Goal: Complete application form

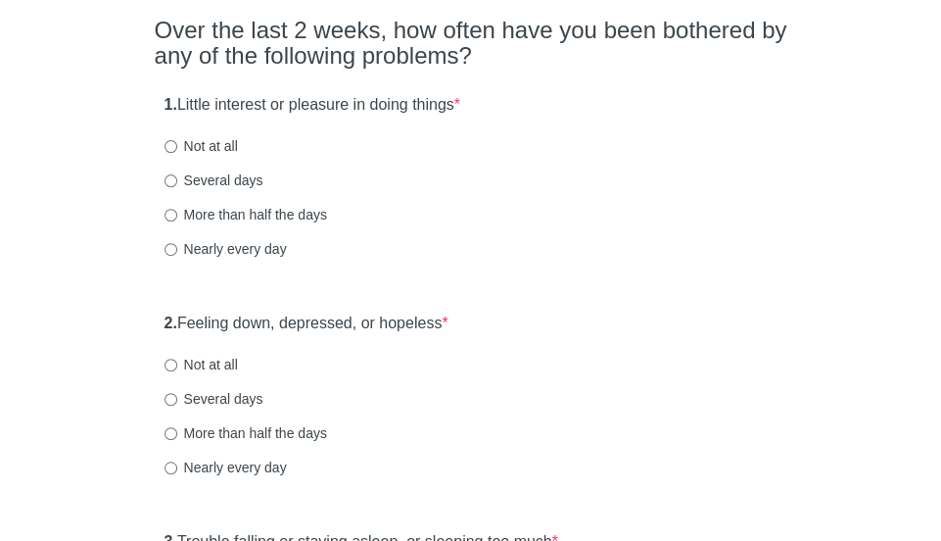
scroll to position [180, 0]
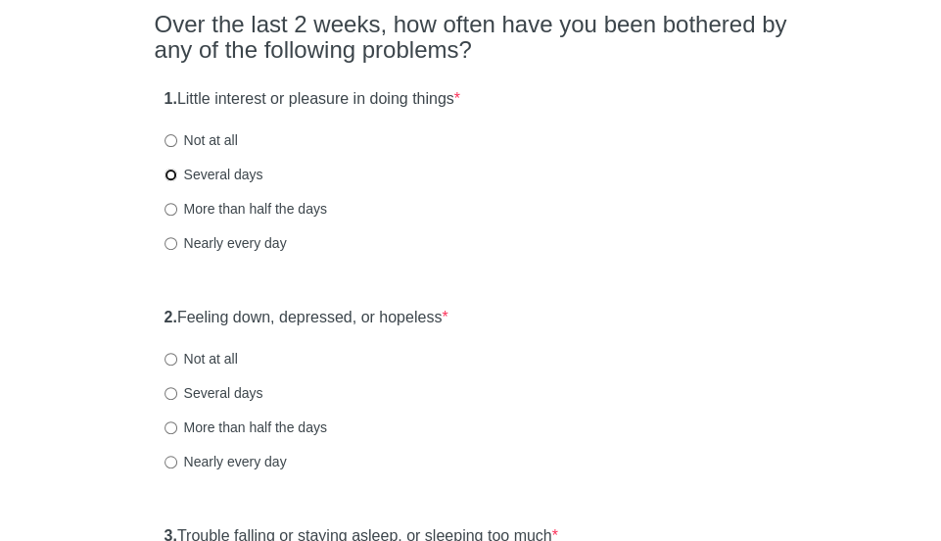
click at [172, 171] on input "Several days" at bounding box center [171, 174] width 13 height 13
radio input "true"
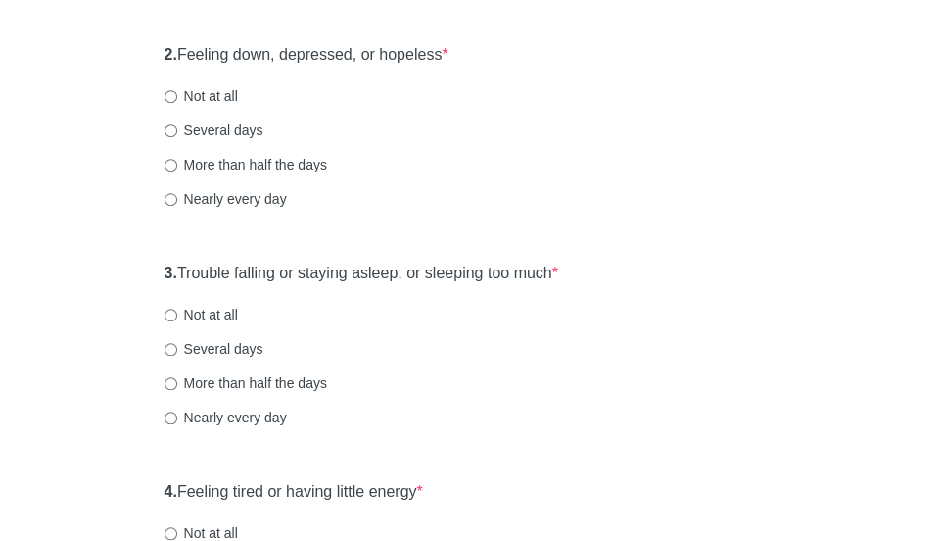
scroll to position [446, 0]
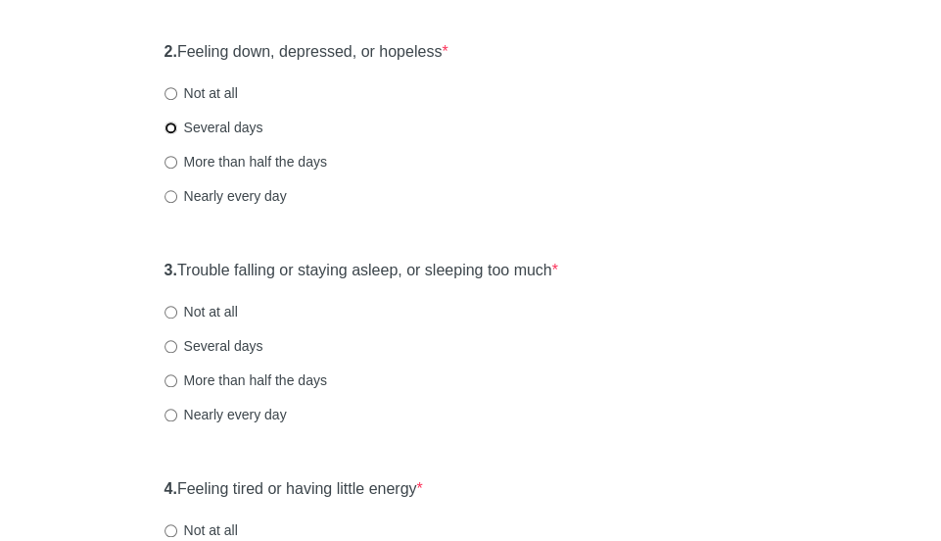
click at [172, 129] on input "Several days" at bounding box center [171, 127] width 13 height 13
radio input "true"
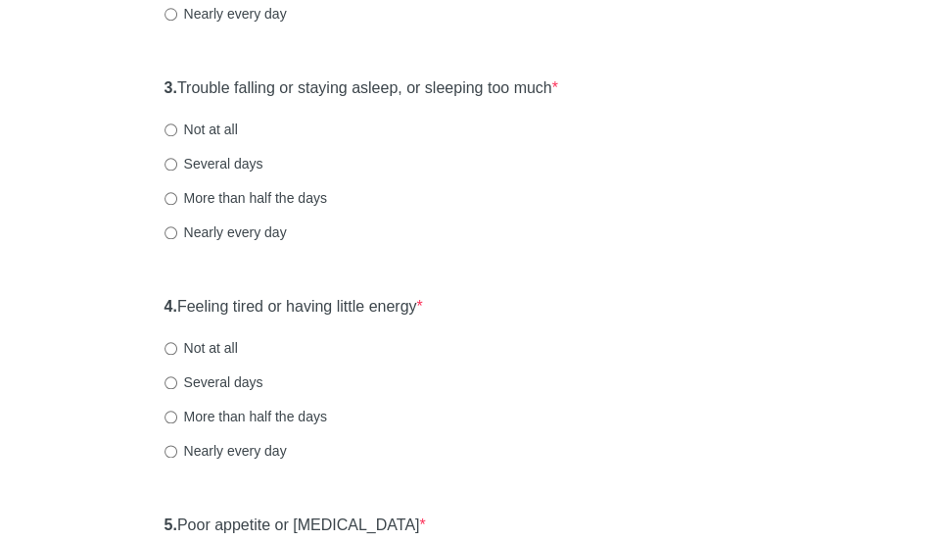
scroll to position [638, 0]
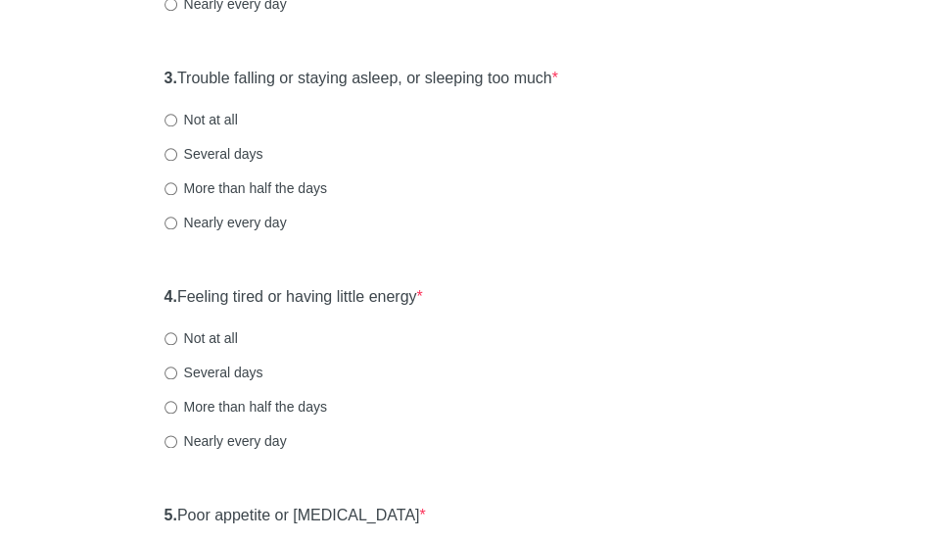
click at [167, 111] on label "Not at all" at bounding box center [201, 120] width 73 height 20
click at [167, 114] on input "Not at all" at bounding box center [171, 120] width 13 height 13
radio input "true"
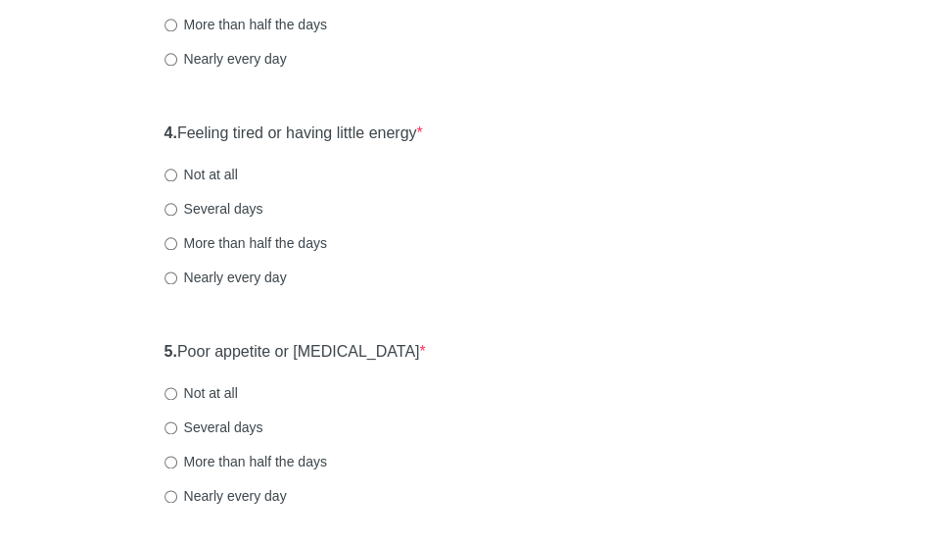
scroll to position [804, 0]
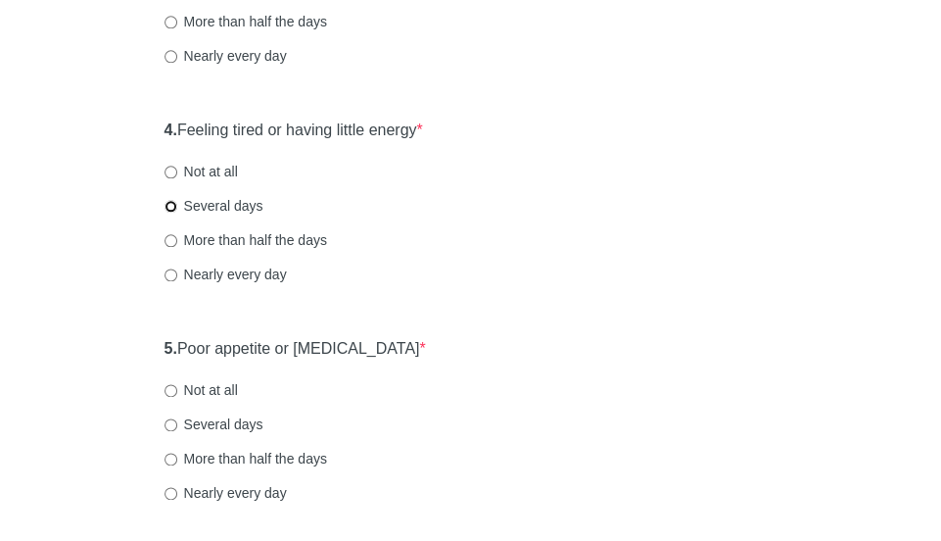
click at [169, 203] on input "Several days" at bounding box center [171, 206] width 13 height 13
radio input "true"
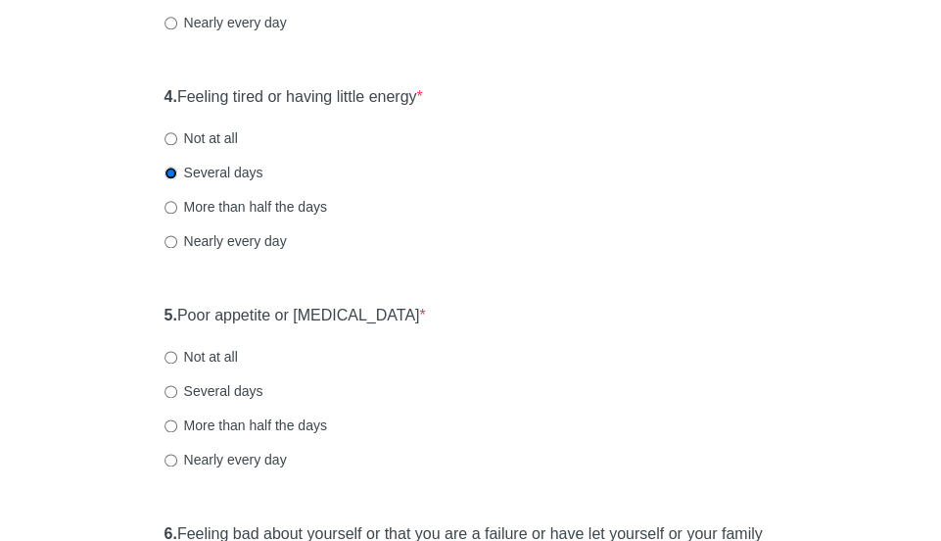
scroll to position [840, 0]
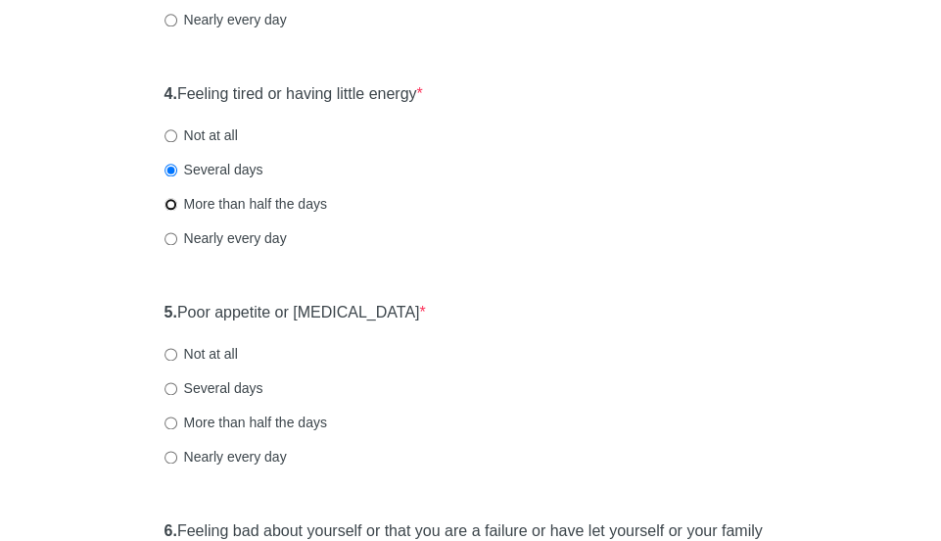
click at [170, 209] on input "More than half the days" at bounding box center [171, 204] width 13 height 13
radio input "true"
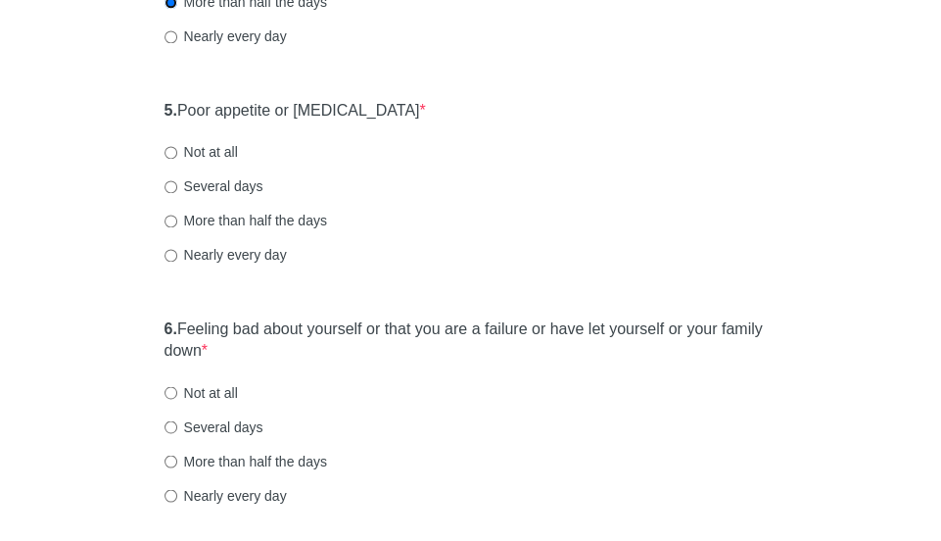
scroll to position [1052, 0]
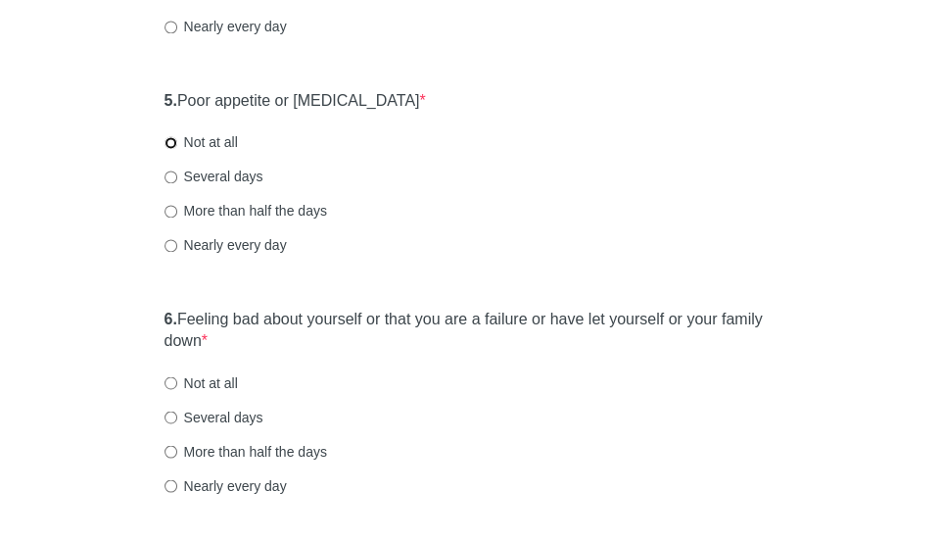
click at [168, 137] on input "Not at all" at bounding box center [171, 142] width 13 height 13
radio input "true"
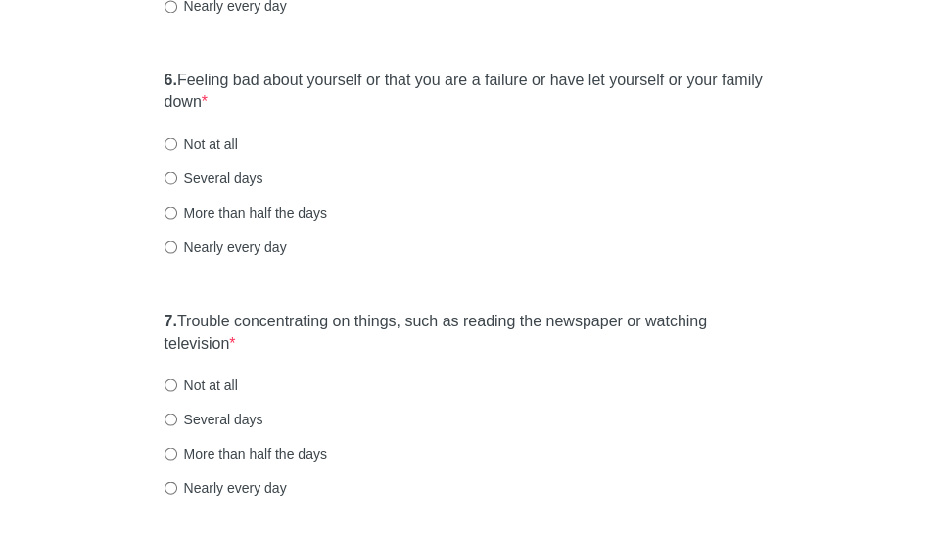
scroll to position [1294, 0]
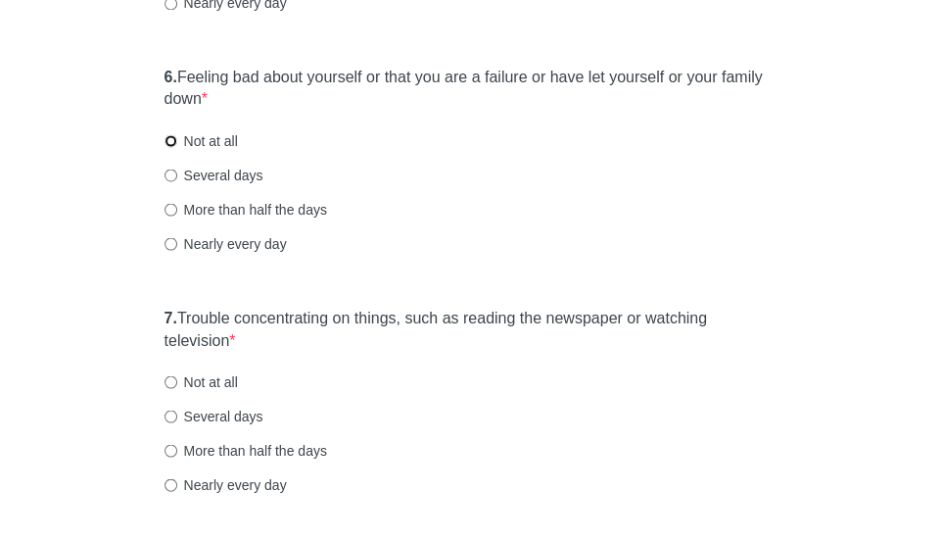
click at [173, 136] on input "Not at all" at bounding box center [171, 140] width 13 height 13
radio input "true"
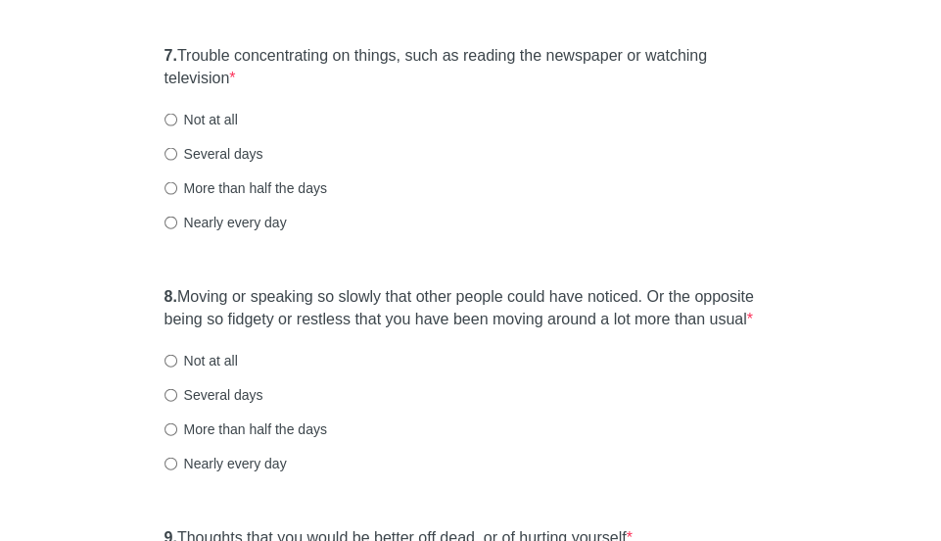
scroll to position [1569, 0]
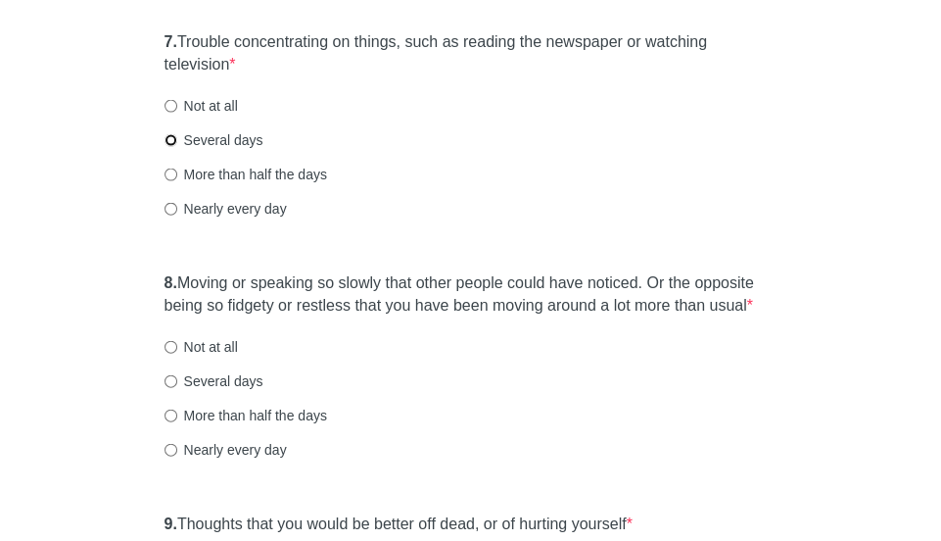
click at [172, 144] on input "Several days" at bounding box center [171, 140] width 13 height 13
radio input "true"
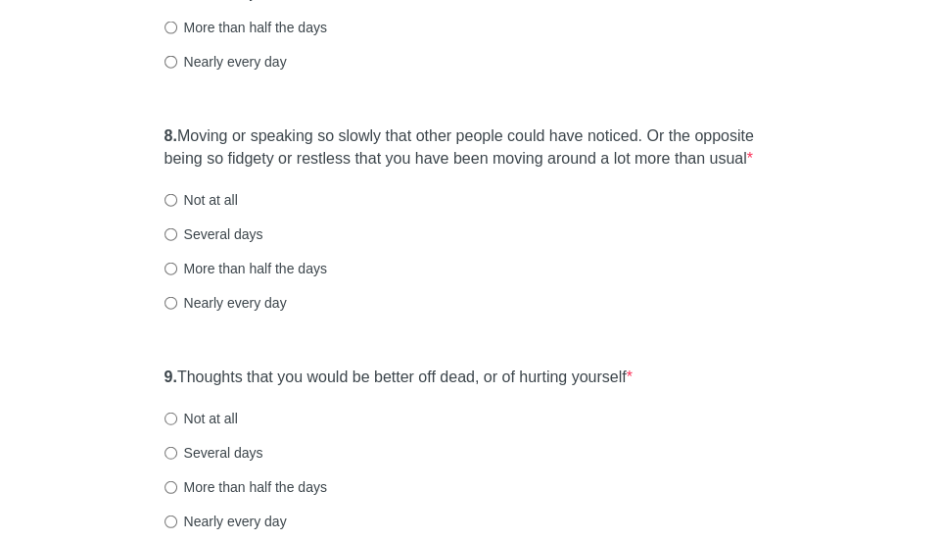
scroll to position [1726, 0]
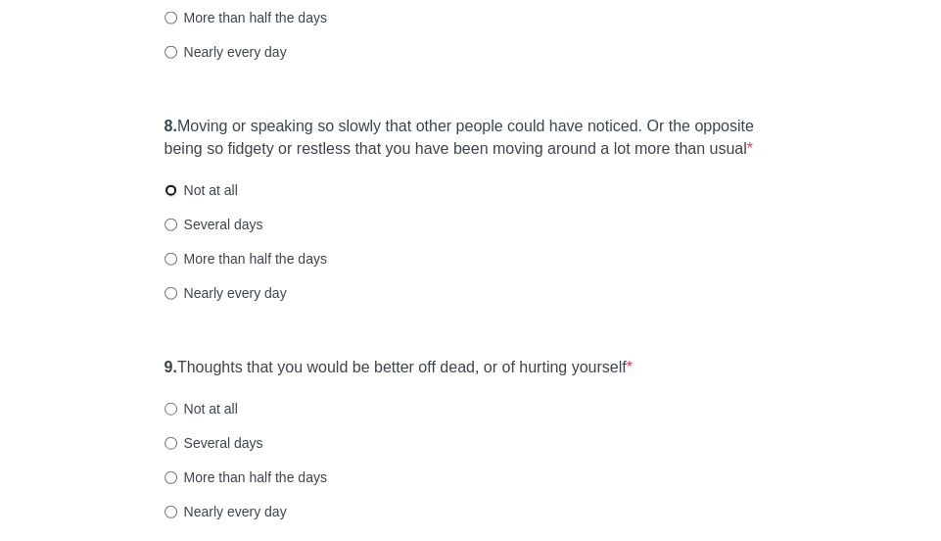
click at [170, 191] on input "Not at all" at bounding box center [171, 190] width 13 height 13
radio input "true"
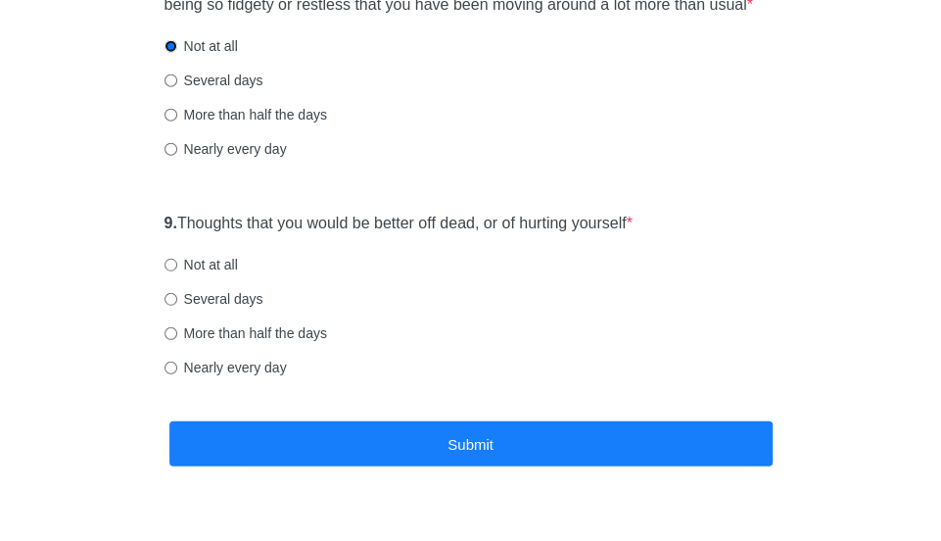
scroll to position [1905, 0]
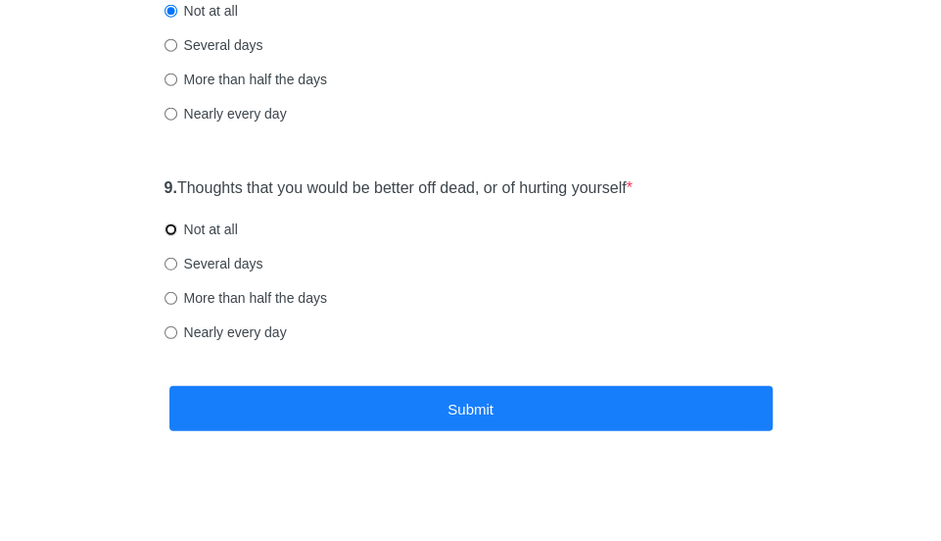
click at [170, 224] on input "Not at all" at bounding box center [171, 229] width 13 height 13
radio input "true"
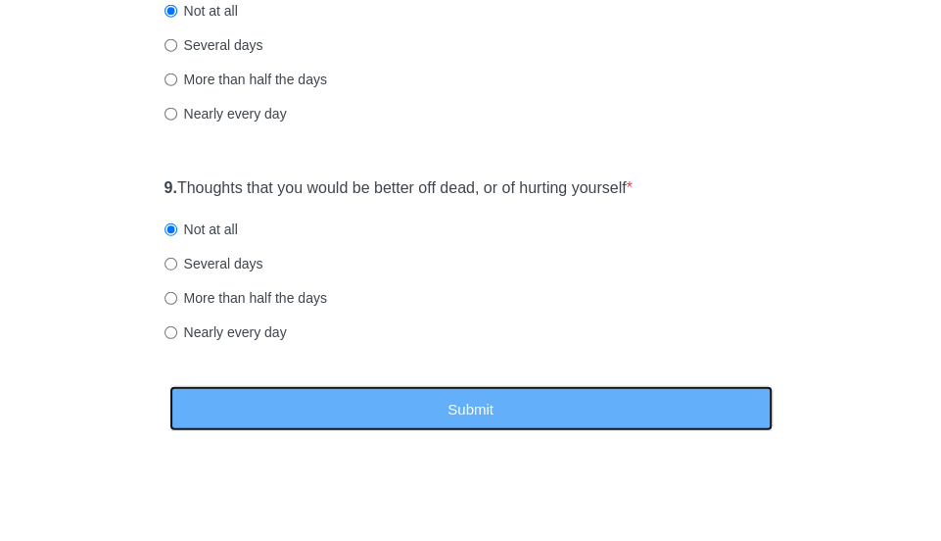
click at [296, 405] on button "Submit" at bounding box center [470, 409] width 603 height 46
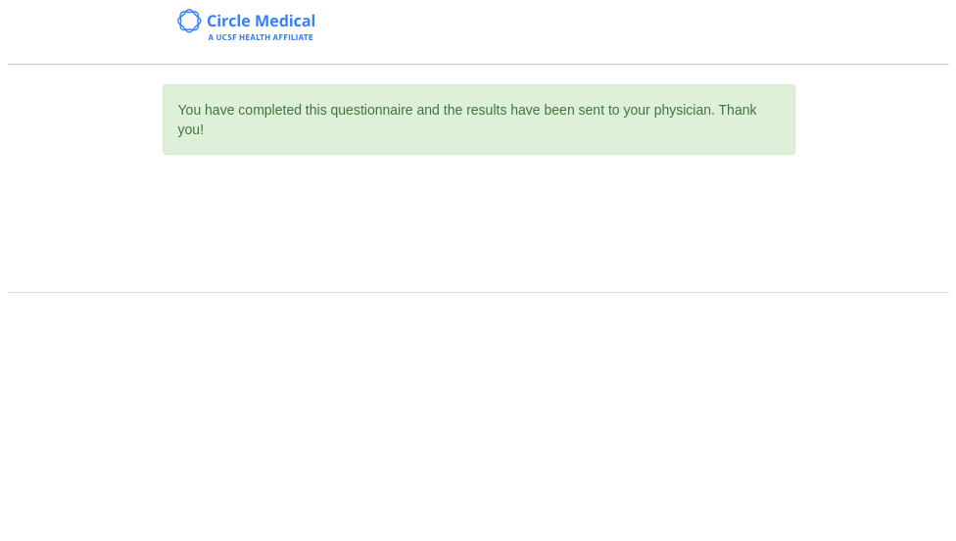
scroll to position [0, 0]
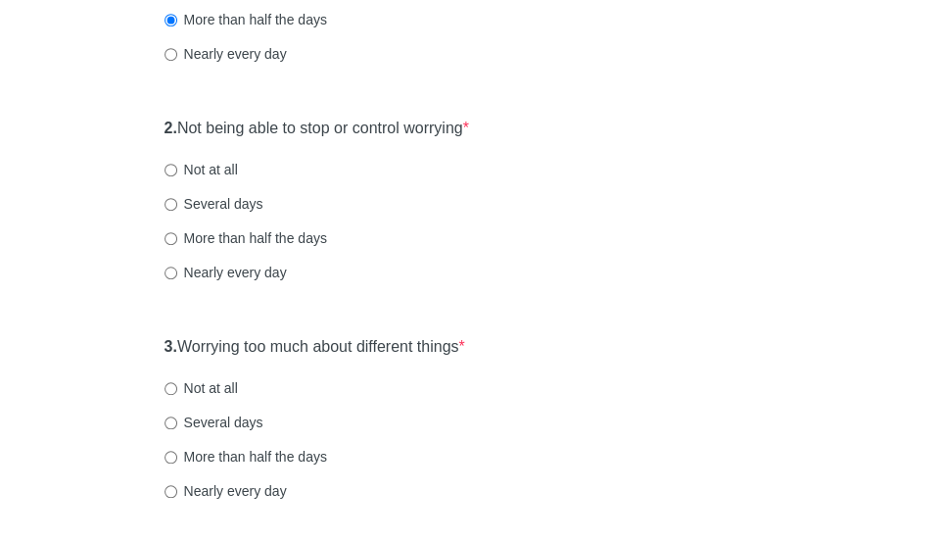
scroll to position [382, 0]
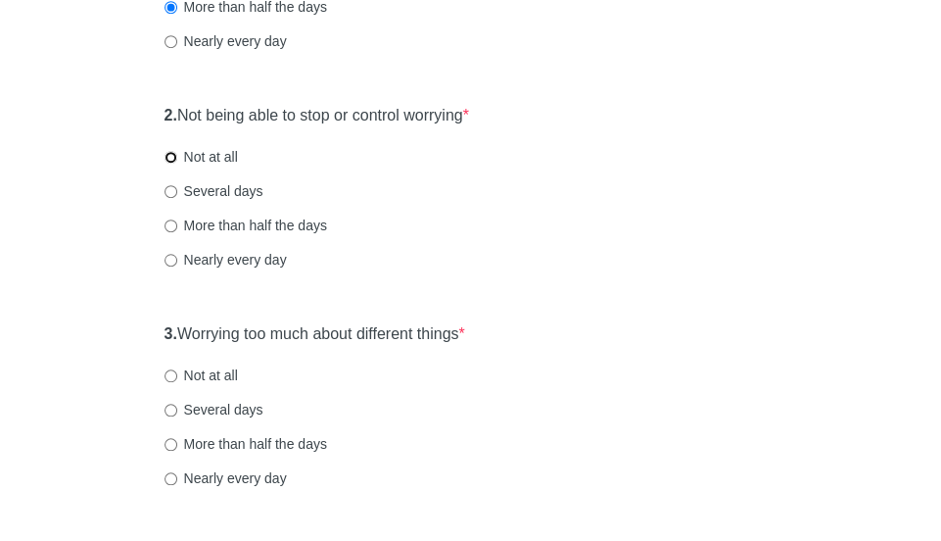
click at [169, 155] on input "Not at all" at bounding box center [171, 157] width 13 height 13
radio input "true"
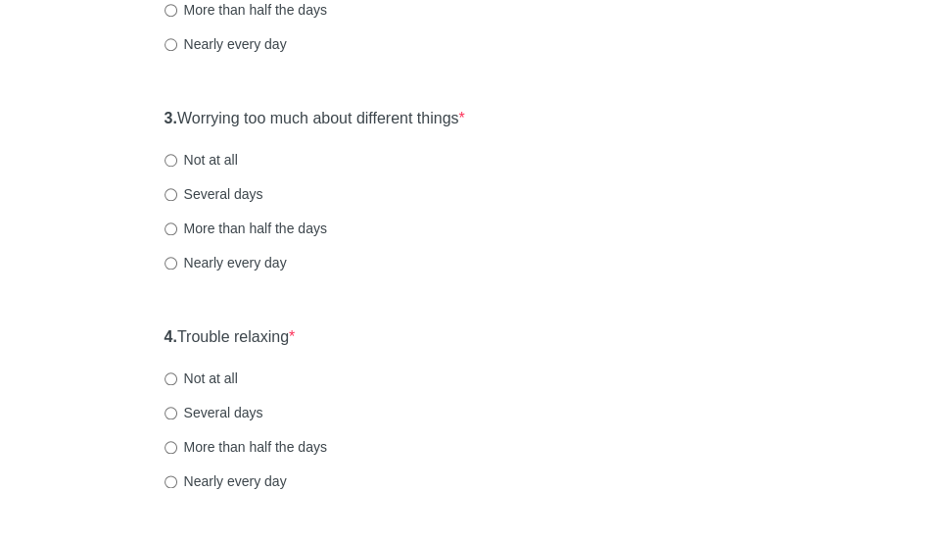
scroll to position [602, 0]
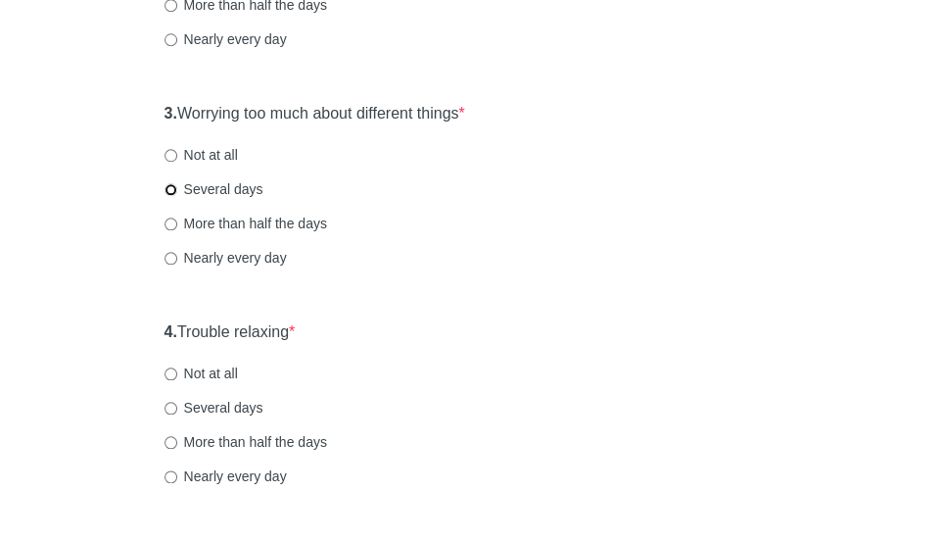
click at [172, 187] on input "Several days" at bounding box center [171, 189] width 13 height 13
radio input "true"
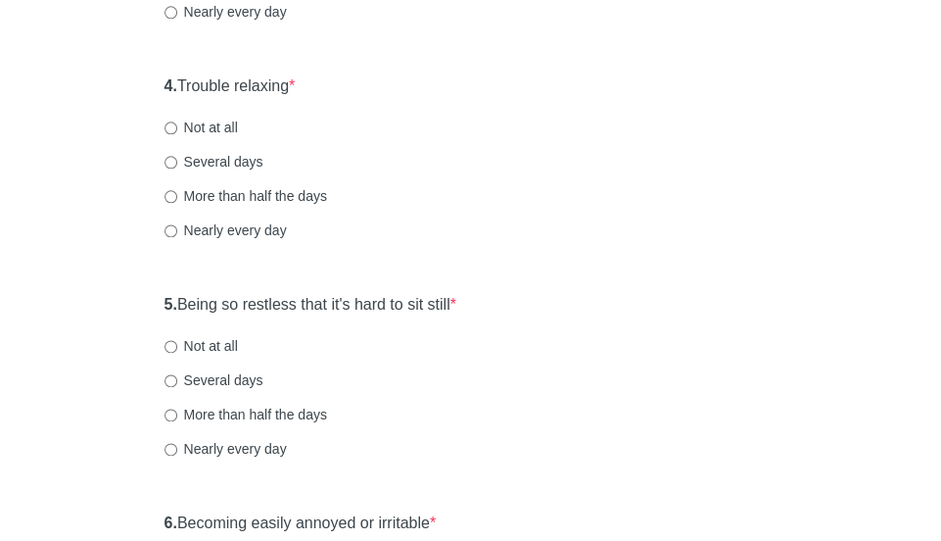
scroll to position [871, 0]
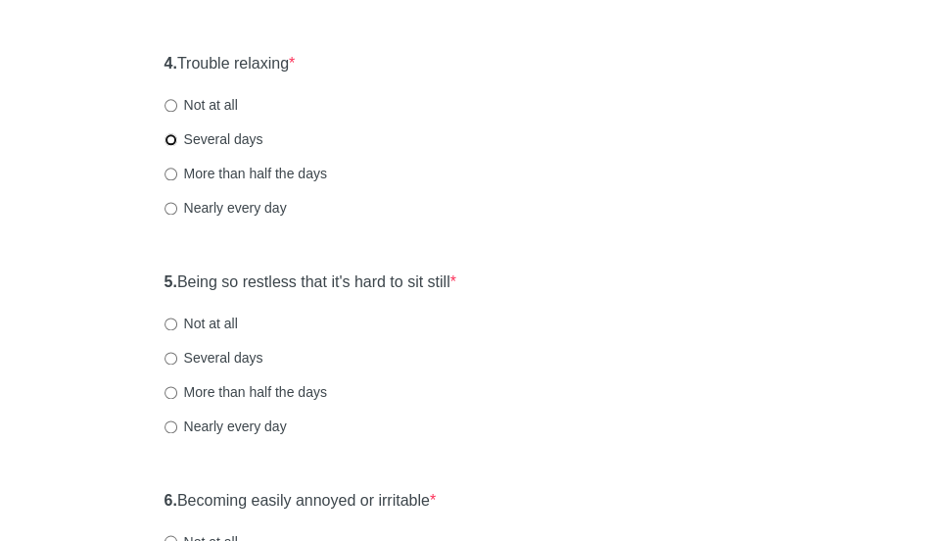
click at [174, 138] on input "Several days" at bounding box center [171, 139] width 13 height 13
radio input "true"
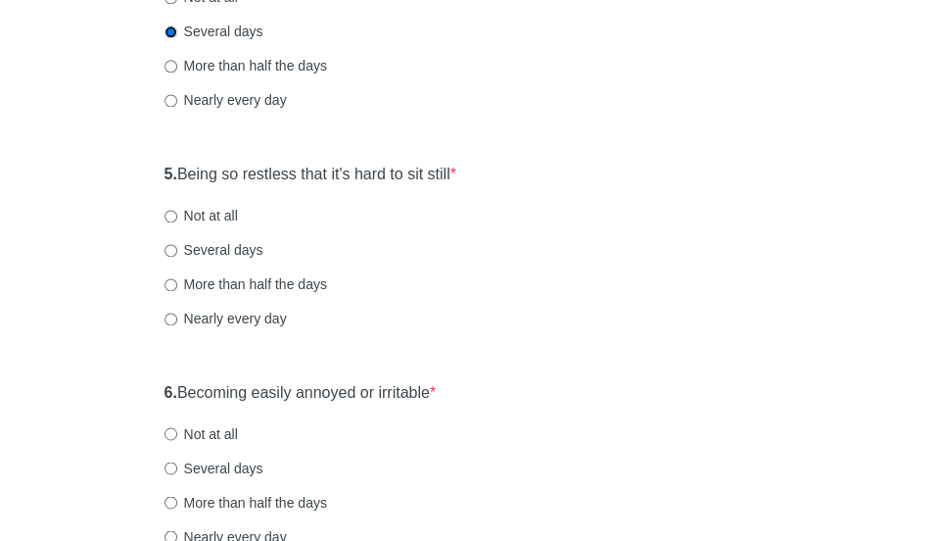
scroll to position [985, 0]
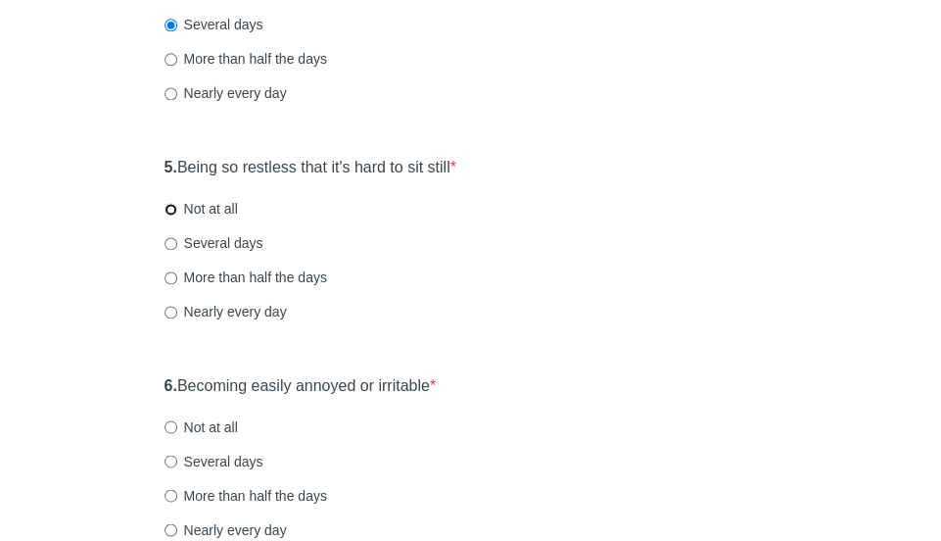
click at [172, 207] on input "Not at all" at bounding box center [171, 209] width 13 height 13
radio input "true"
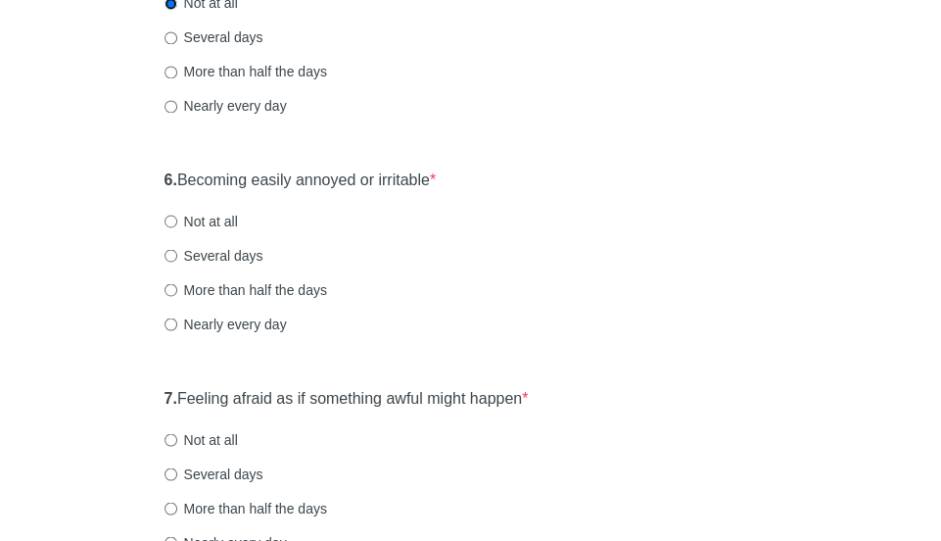
scroll to position [1199, 0]
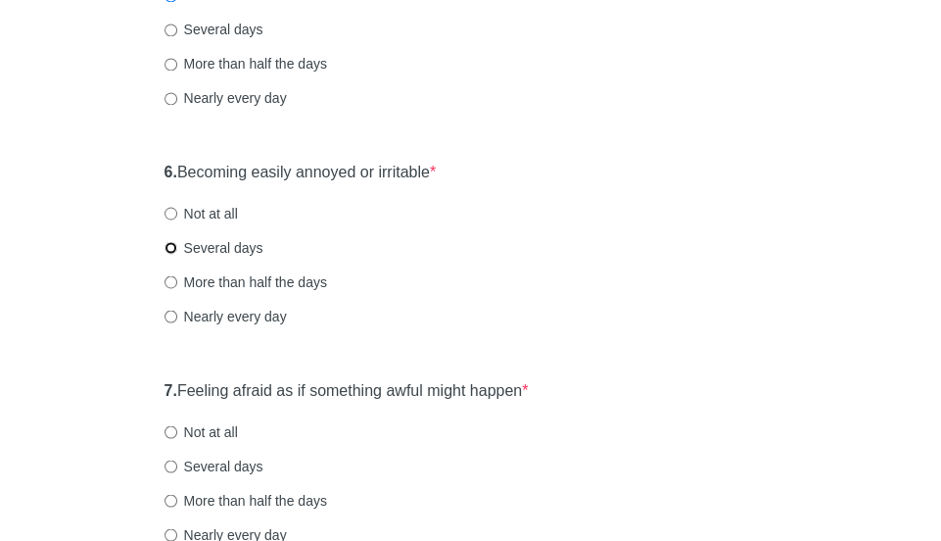
click at [171, 247] on input "Several days" at bounding box center [171, 247] width 13 height 13
radio input "true"
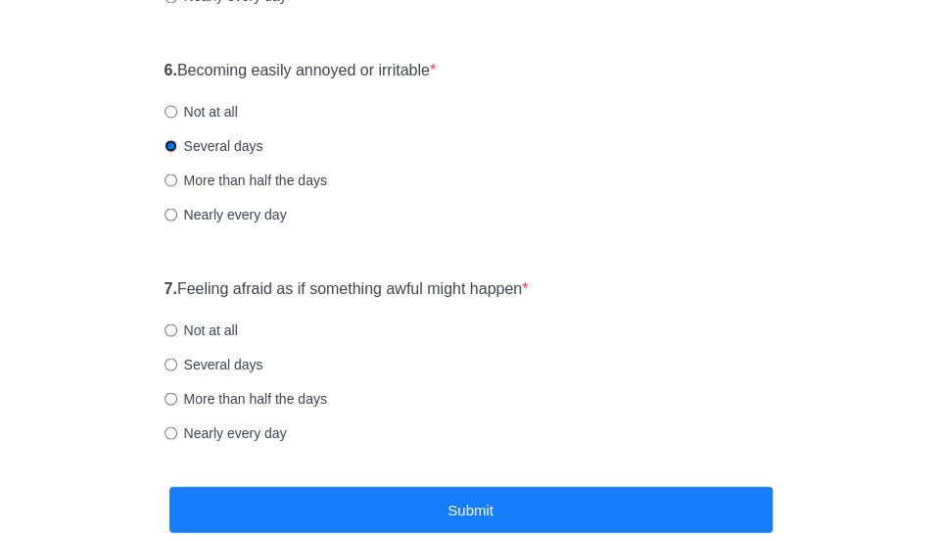
scroll to position [1309, 0]
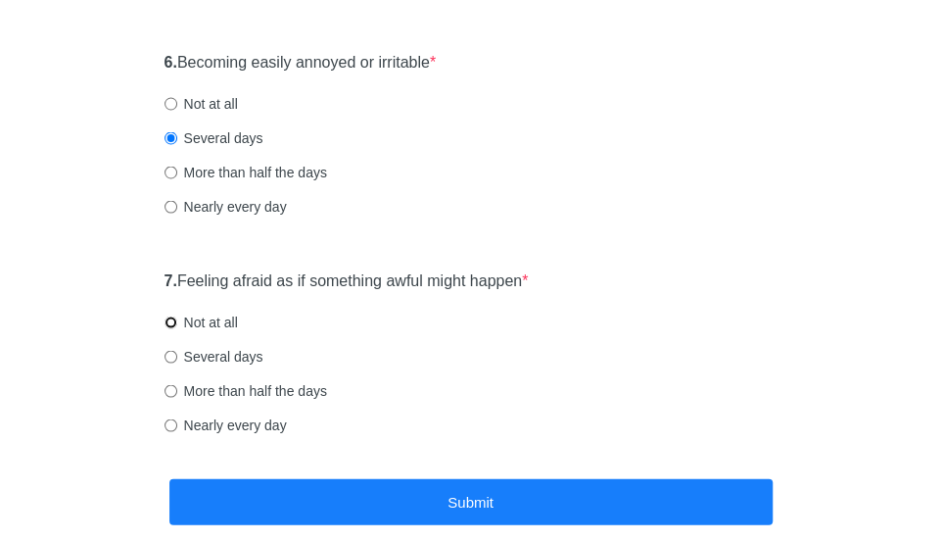
click at [172, 317] on input "Not at all" at bounding box center [171, 321] width 13 height 13
radio input "true"
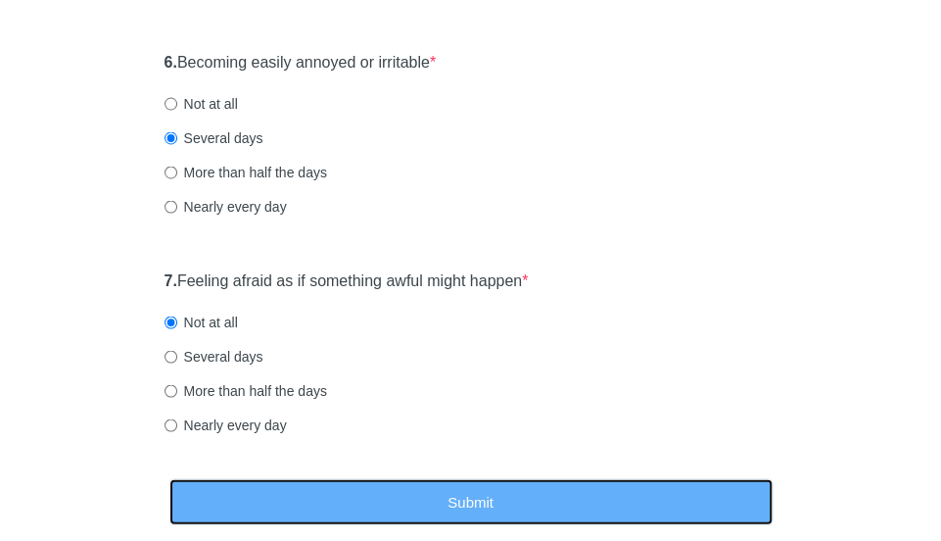
click at [311, 489] on button "Submit" at bounding box center [470, 501] width 603 height 46
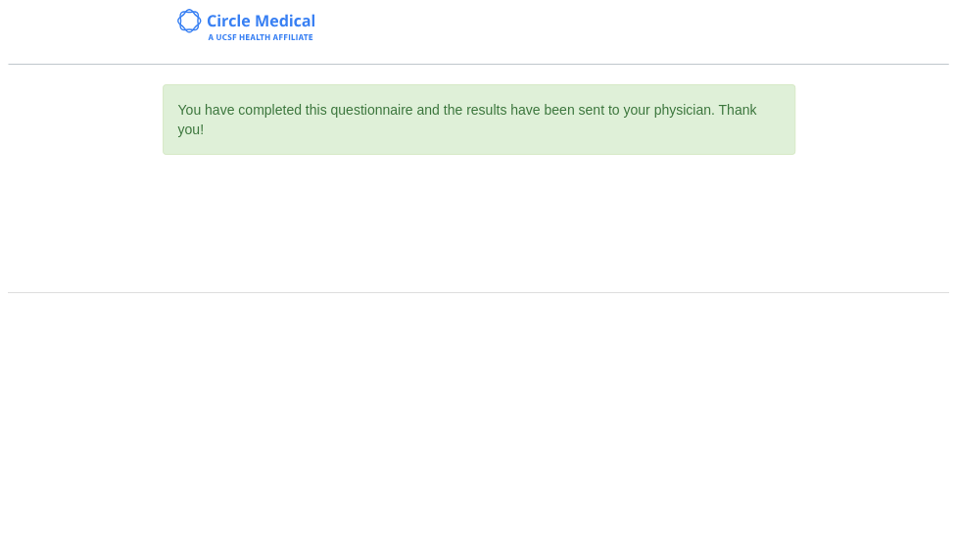
scroll to position [0, 0]
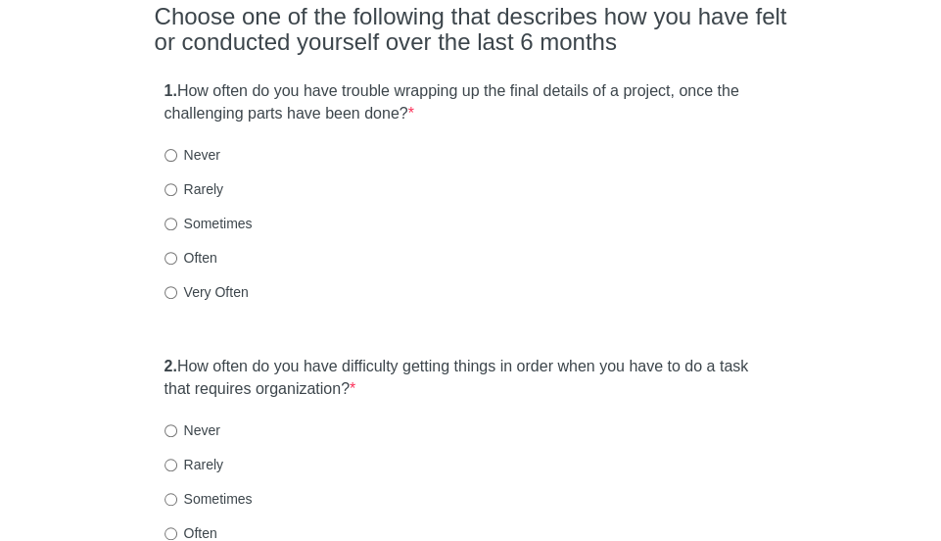
scroll to position [198, 0]
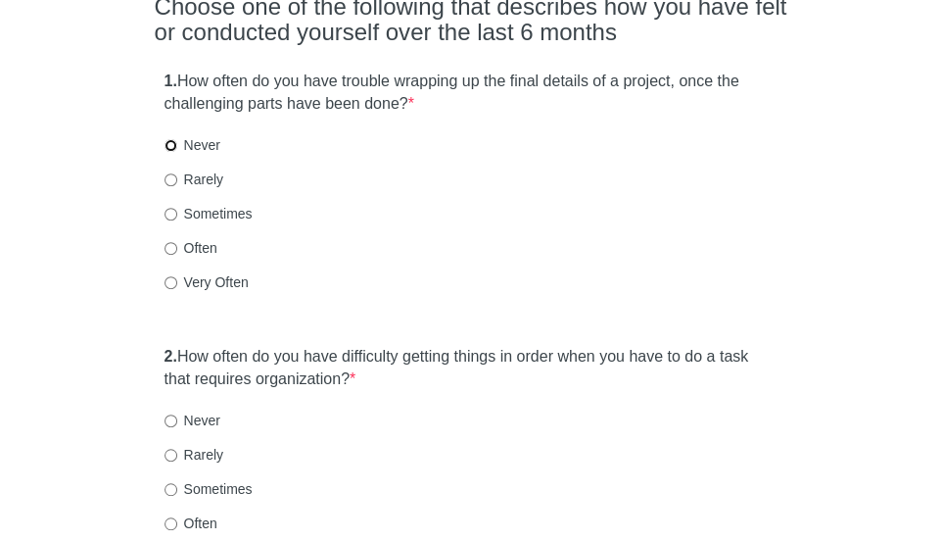
click at [175, 142] on input "Never" at bounding box center [171, 145] width 13 height 13
radio input "true"
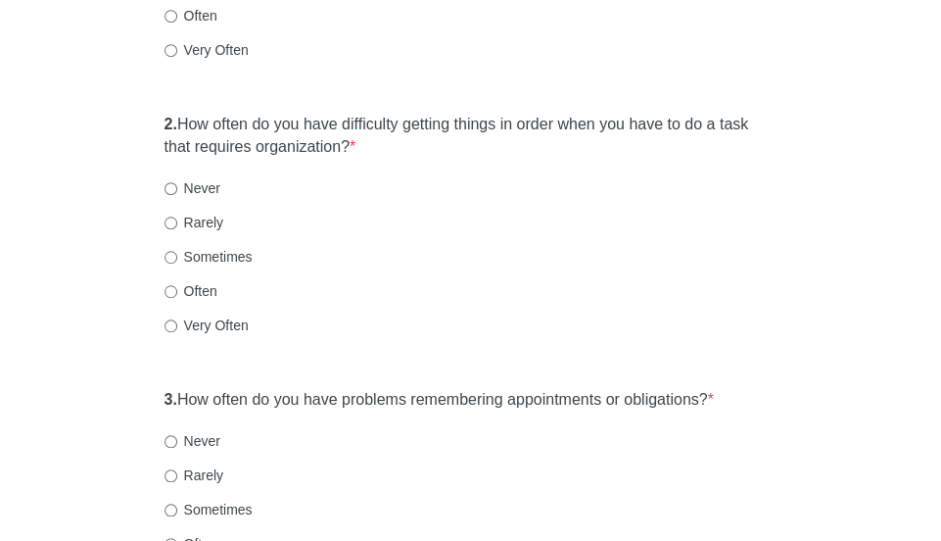
scroll to position [475, 0]
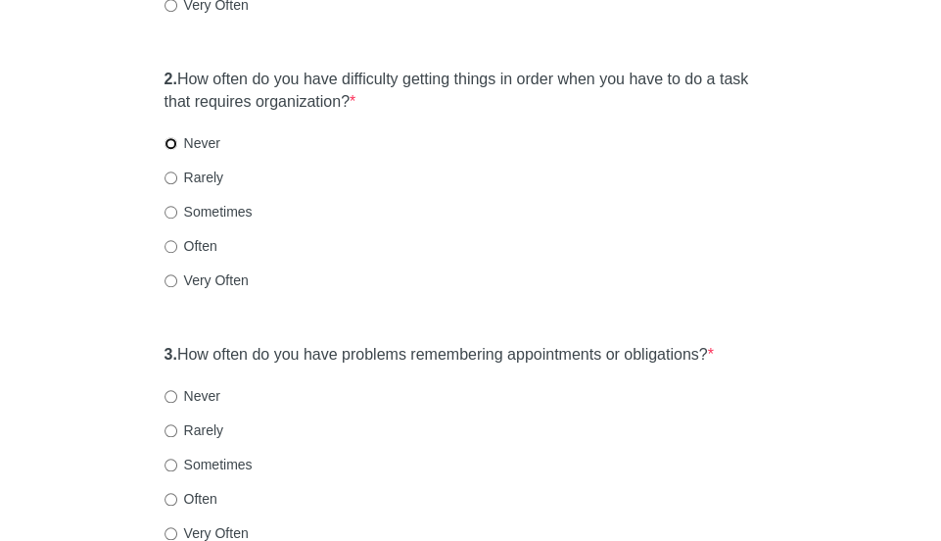
click at [169, 137] on input "Never" at bounding box center [171, 143] width 13 height 13
radio input "true"
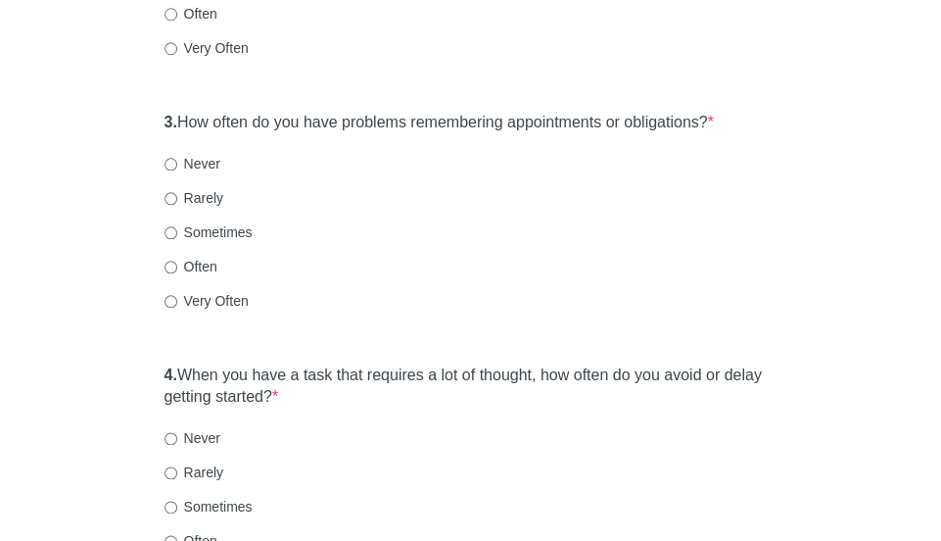
scroll to position [712, 0]
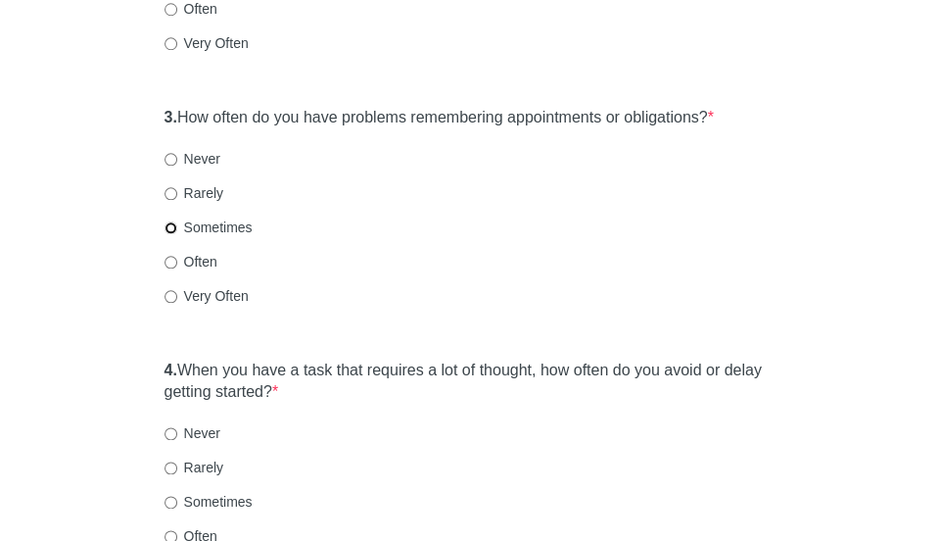
click at [172, 226] on input "Sometimes" at bounding box center [171, 227] width 13 height 13
radio input "true"
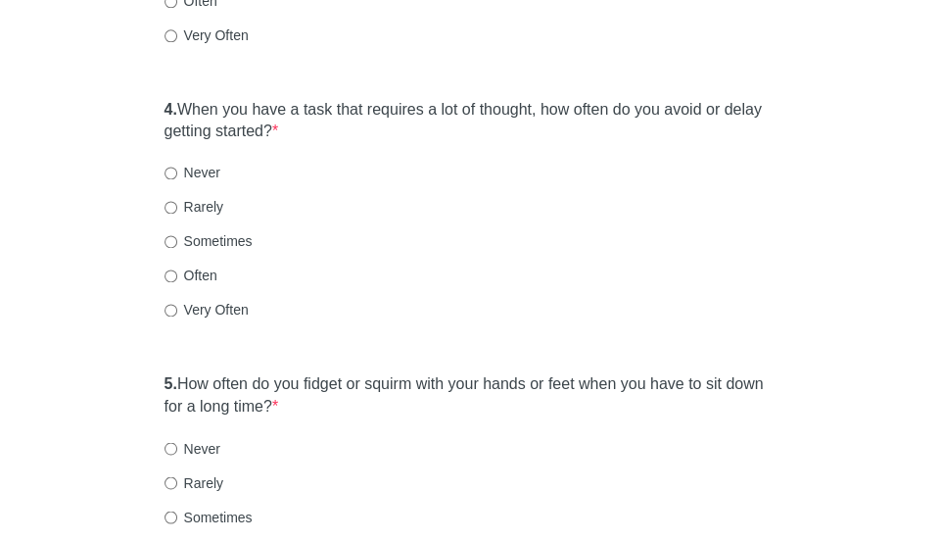
scroll to position [978, 0]
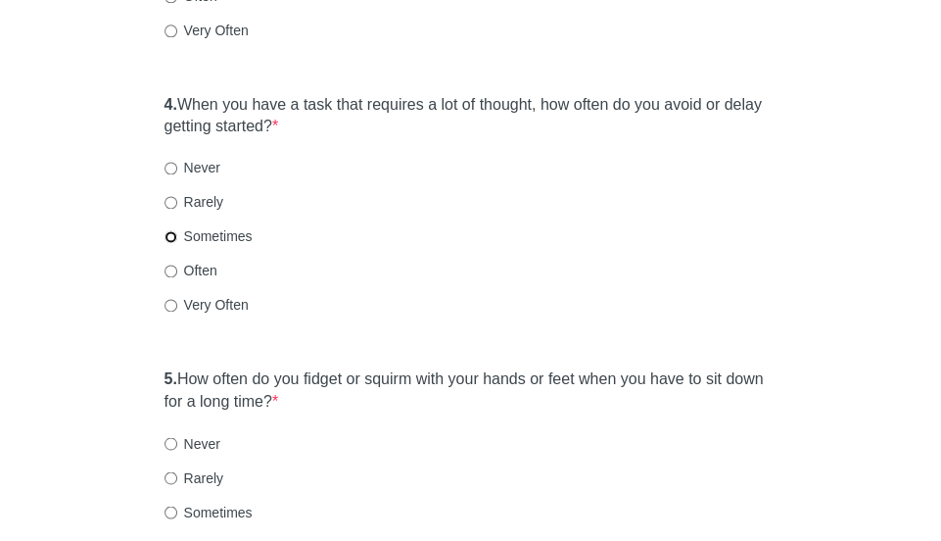
click at [168, 231] on input "Sometimes" at bounding box center [171, 236] width 13 height 13
radio input "true"
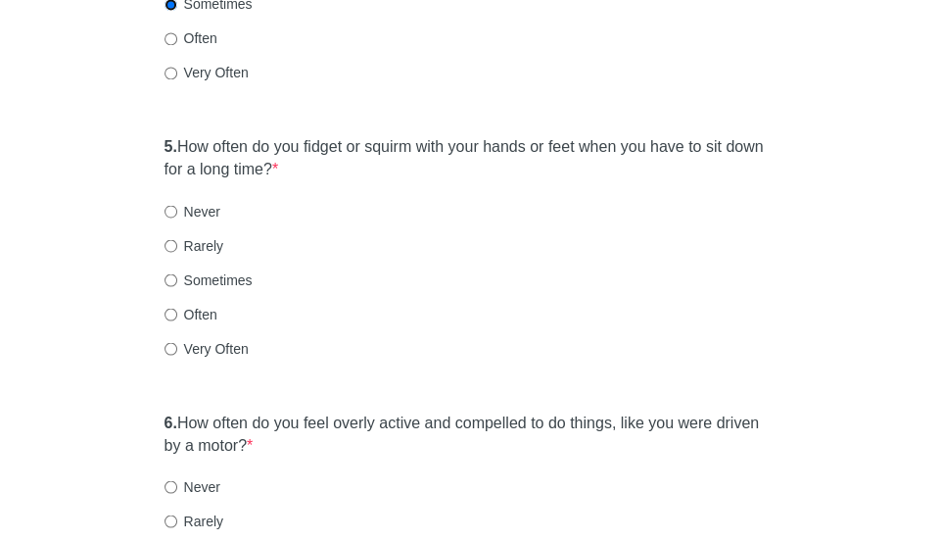
scroll to position [1233, 0]
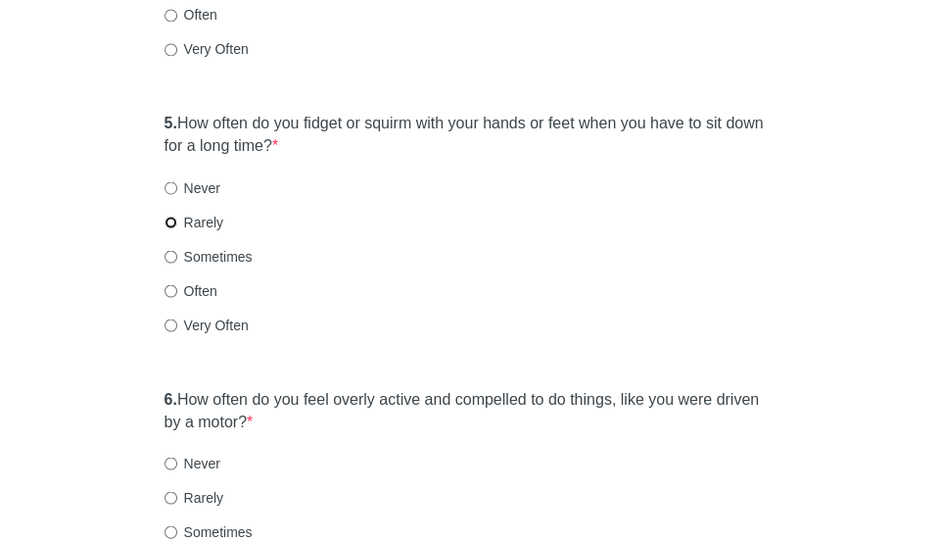
click at [171, 220] on input "Rarely" at bounding box center [171, 221] width 13 height 13
radio input "true"
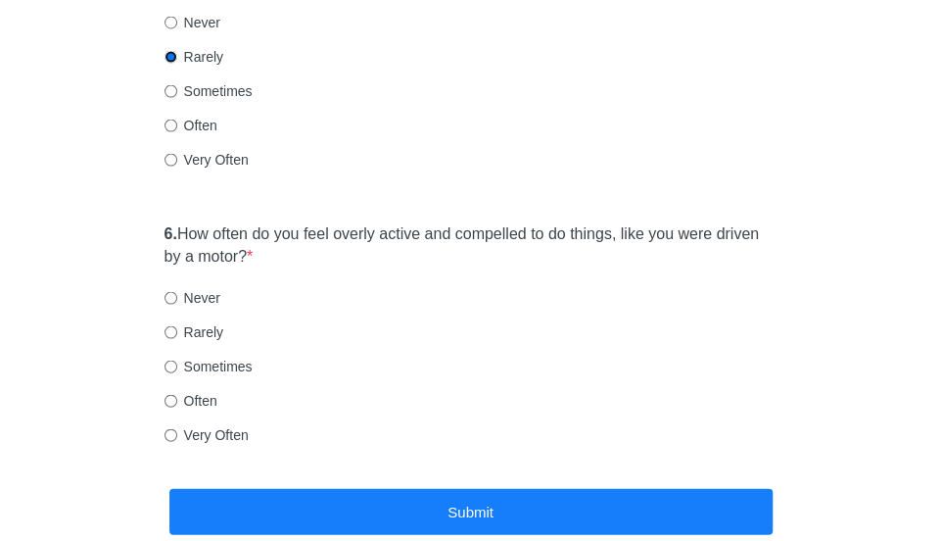
scroll to position [1414, 0]
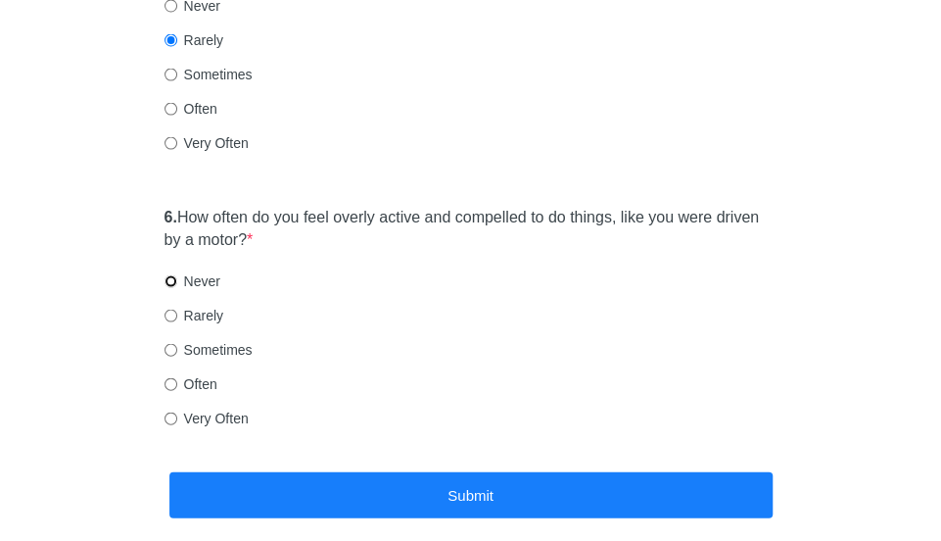
click at [169, 277] on input "Never" at bounding box center [171, 281] width 13 height 13
radio input "true"
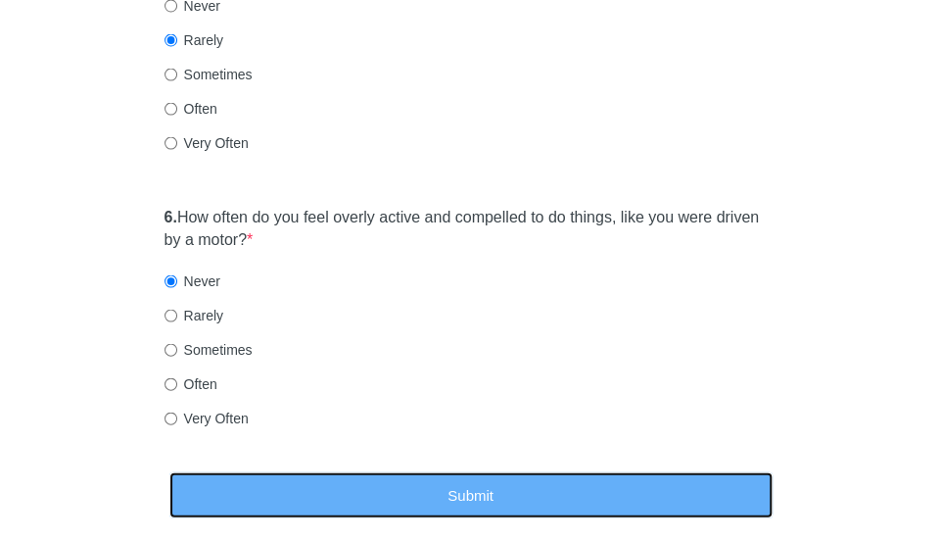
click at [293, 491] on button "Submit" at bounding box center [470, 495] width 603 height 46
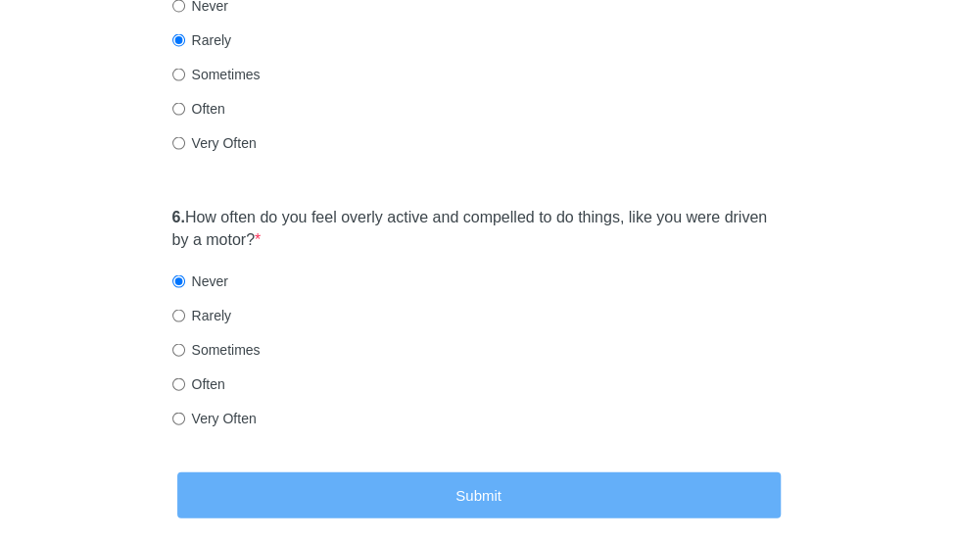
scroll to position [0, 0]
